Goal: Navigation & Orientation: Find specific page/section

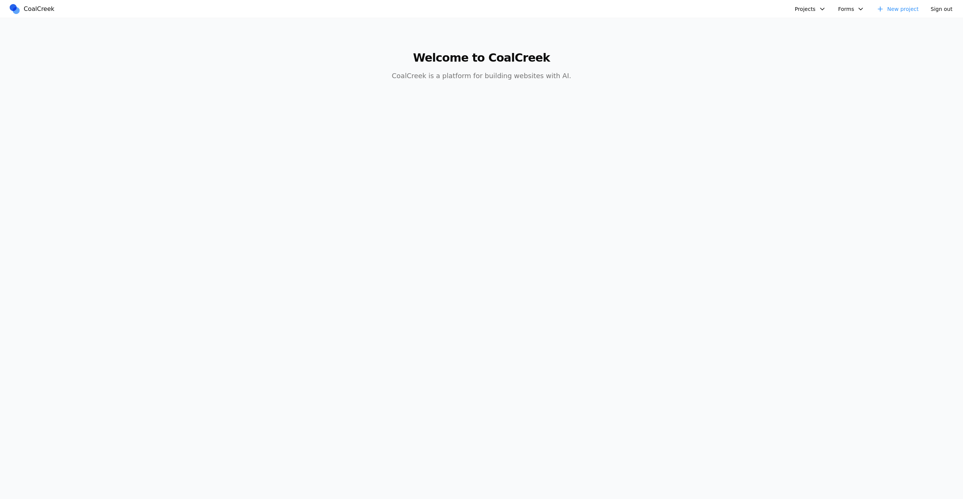
click at [810, 4] on button "Projects" at bounding box center [810, 8] width 40 height 11
click at [816, 40] on link "Golftopia" at bounding box center [830, 38] width 70 height 13
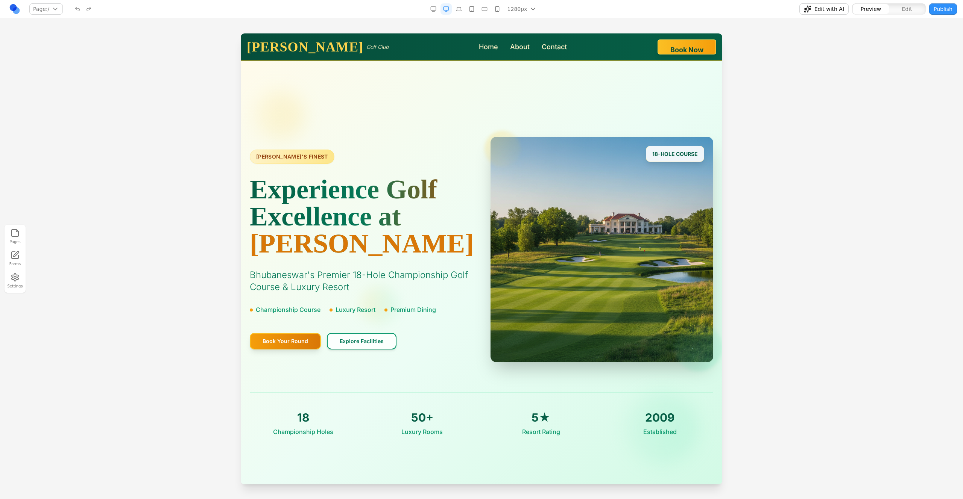
click at [853, 174] on div at bounding box center [481, 266] width 963 height 466
click at [751, 211] on div at bounding box center [481, 266] width 963 height 466
click at [12, 9] on link at bounding box center [14, 8] width 11 height 11
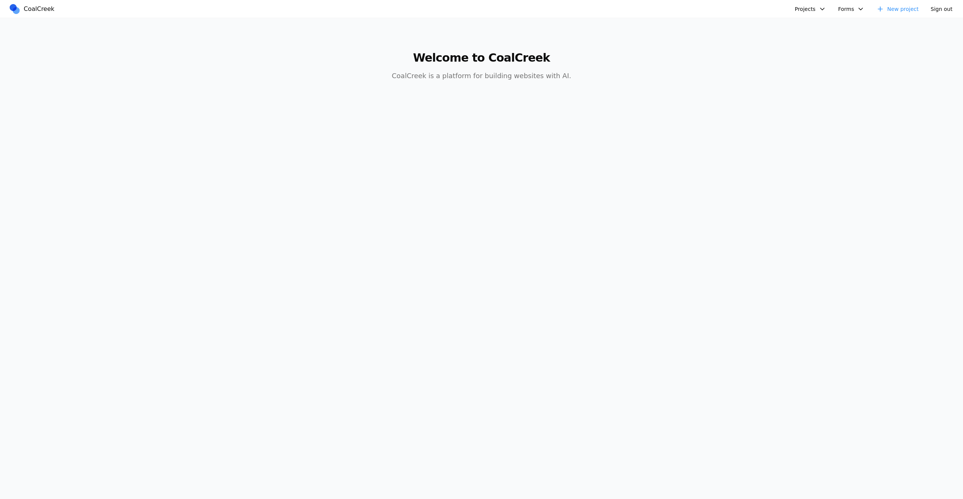
click at [825, 9] on button "Projects" at bounding box center [810, 8] width 40 height 11
click at [855, 9] on button "Forms" at bounding box center [851, 8] width 36 height 11
click at [829, 10] on button "Projects" at bounding box center [810, 8] width 40 height 11
click at [836, 36] on link "Golftopia" at bounding box center [830, 38] width 70 height 13
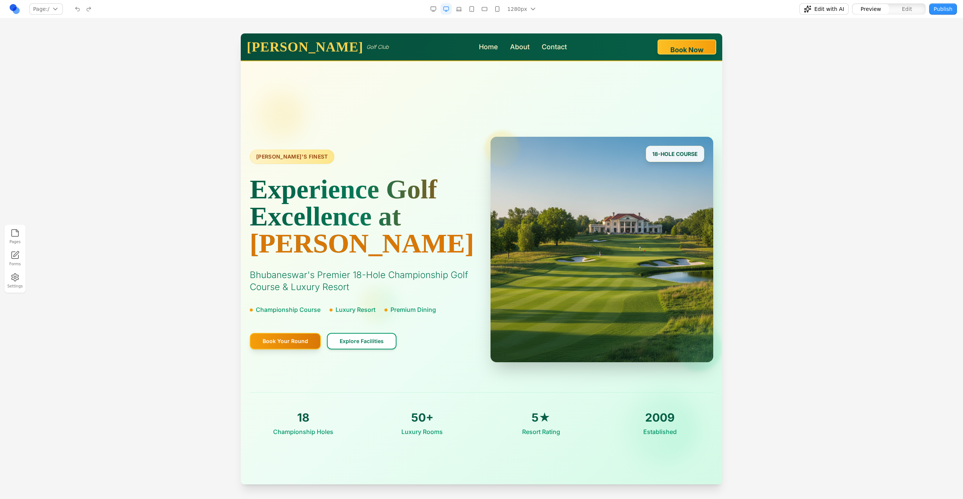
click at [12, 256] on icon at bounding box center [15, 255] width 9 height 9
